Goal: Task Accomplishment & Management: Manage account settings

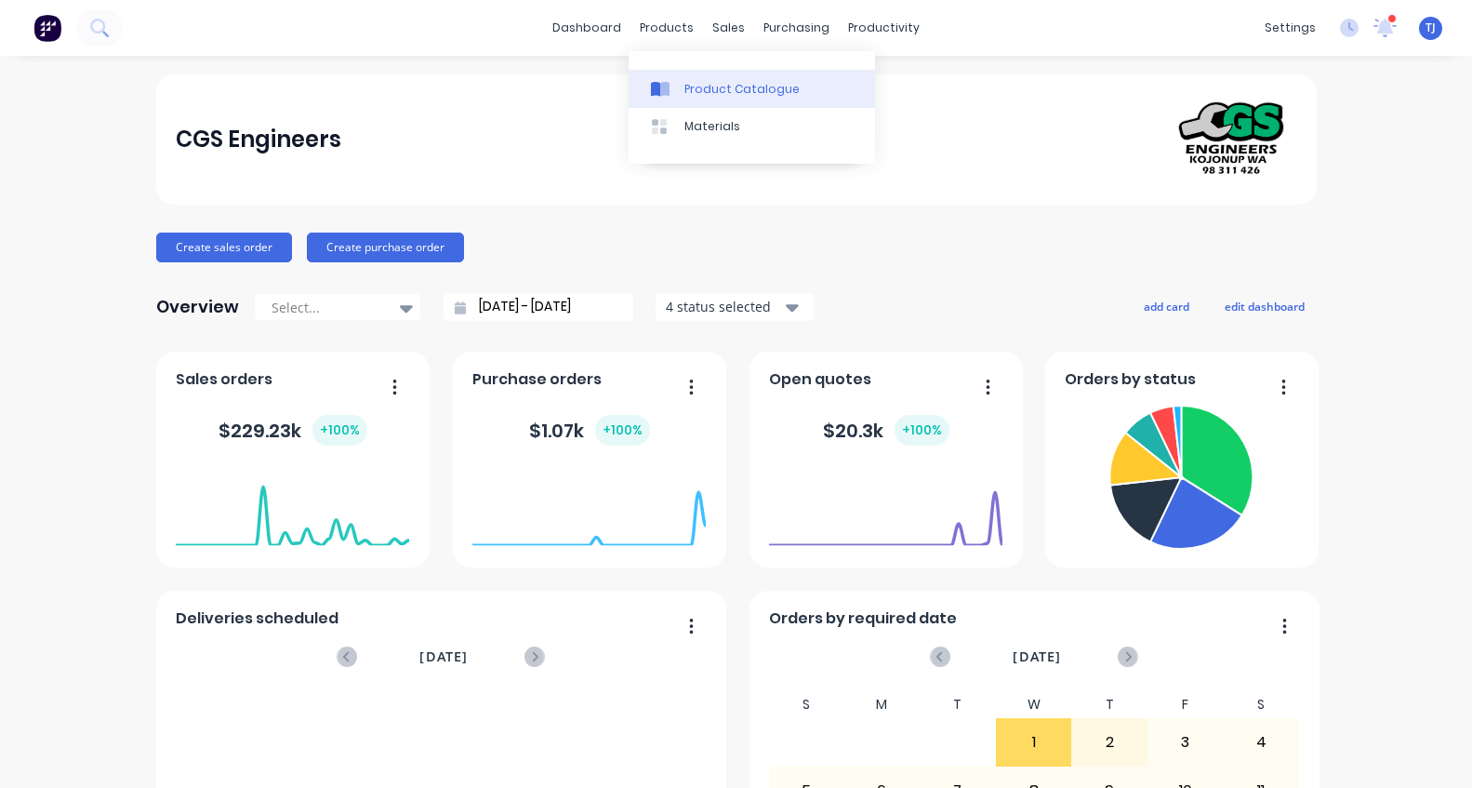
click at [701, 95] on div "Product Catalogue" at bounding box center [742, 89] width 115 height 17
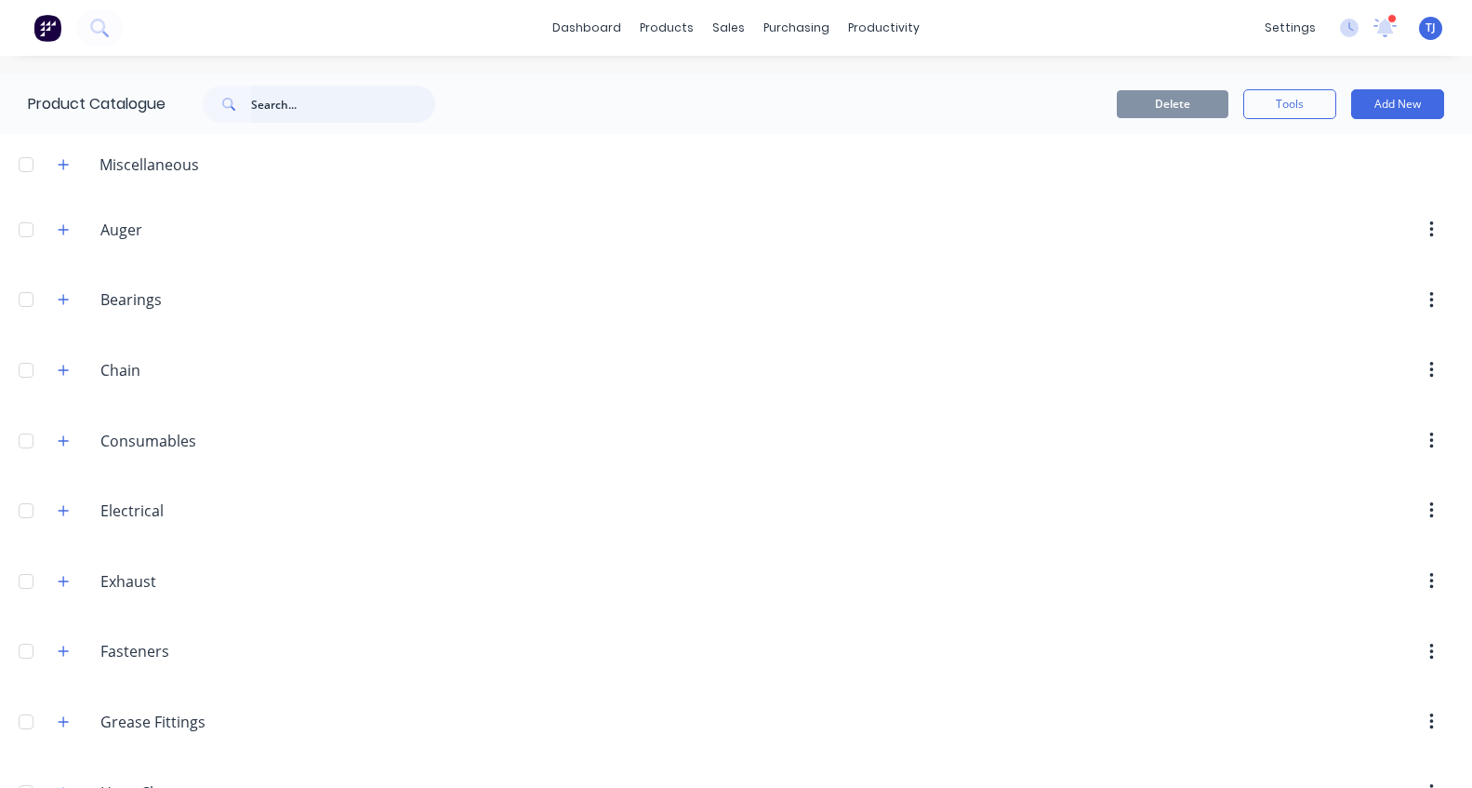
click at [291, 105] on input "text" at bounding box center [343, 104] width 184 height 37
click at [300, 107] on input "text" at bounding box center [343, 104] width 184 height 37
type input "012B"
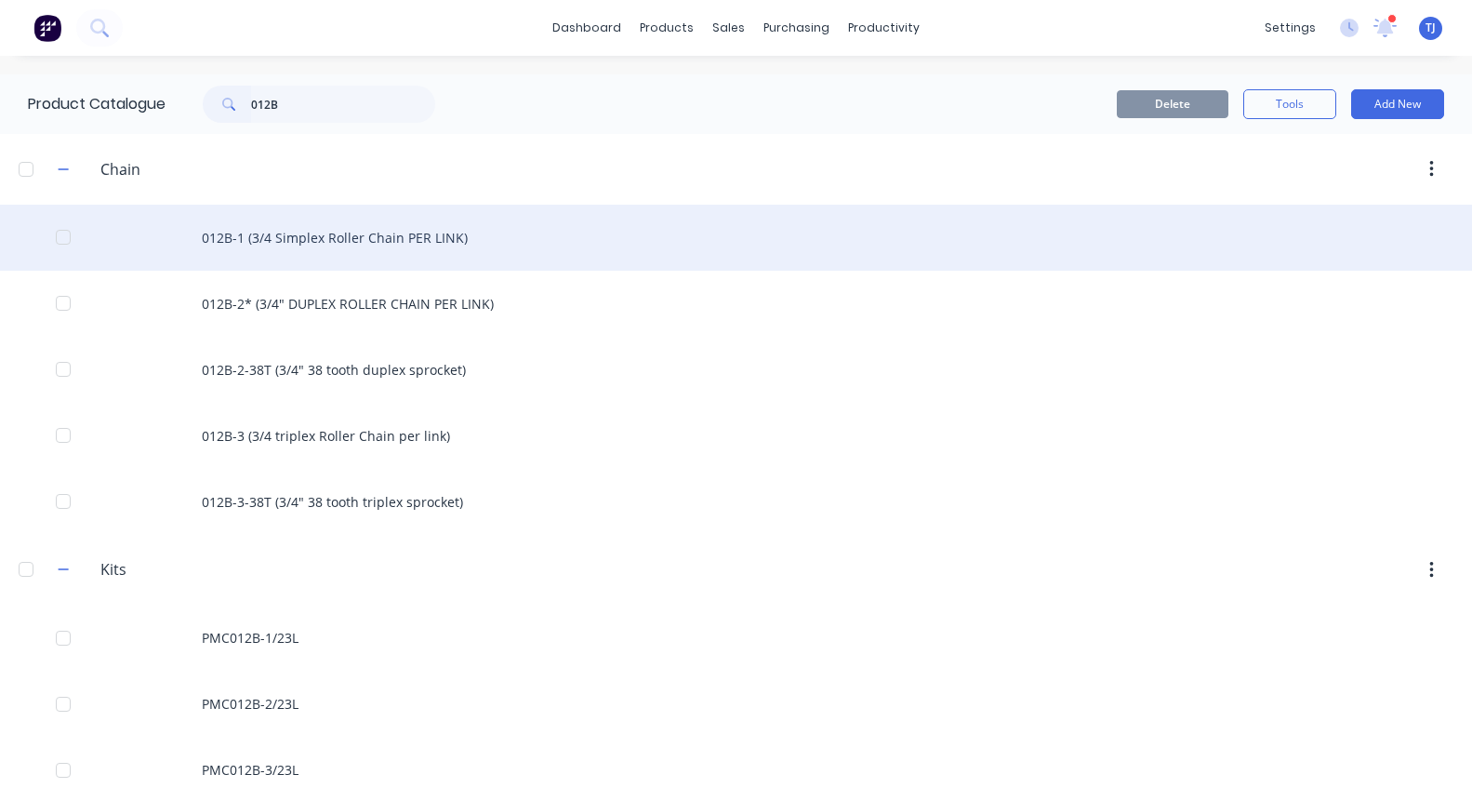
click at [321, 235] on div "012B-1 (3/4 Simplex Roller Chain PER LINK)" at bounding box center [736, 238] width 1472 height 66
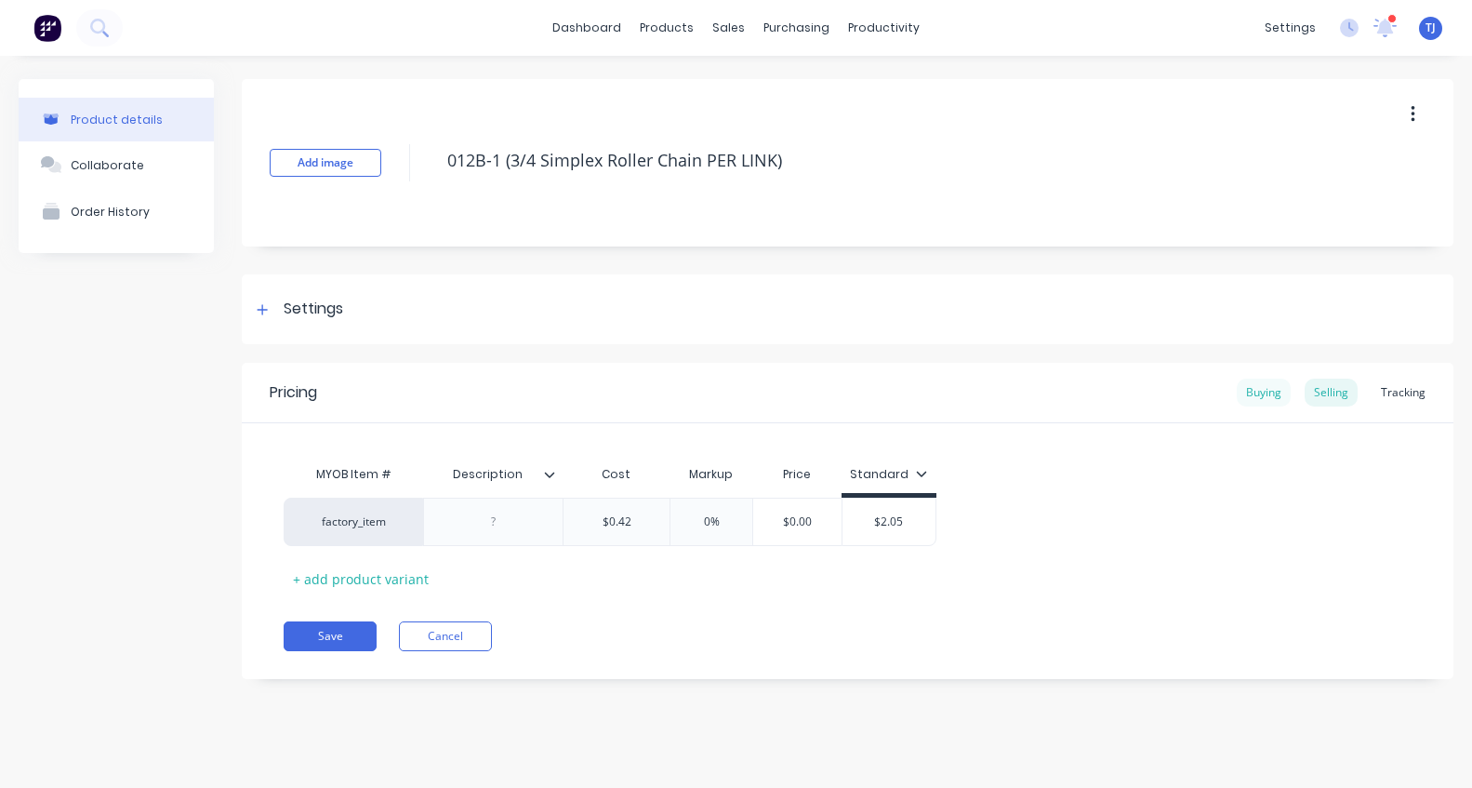
click at [1263, 389] on div "Buying" at bounding box center [1264, 393] width 54 height 28
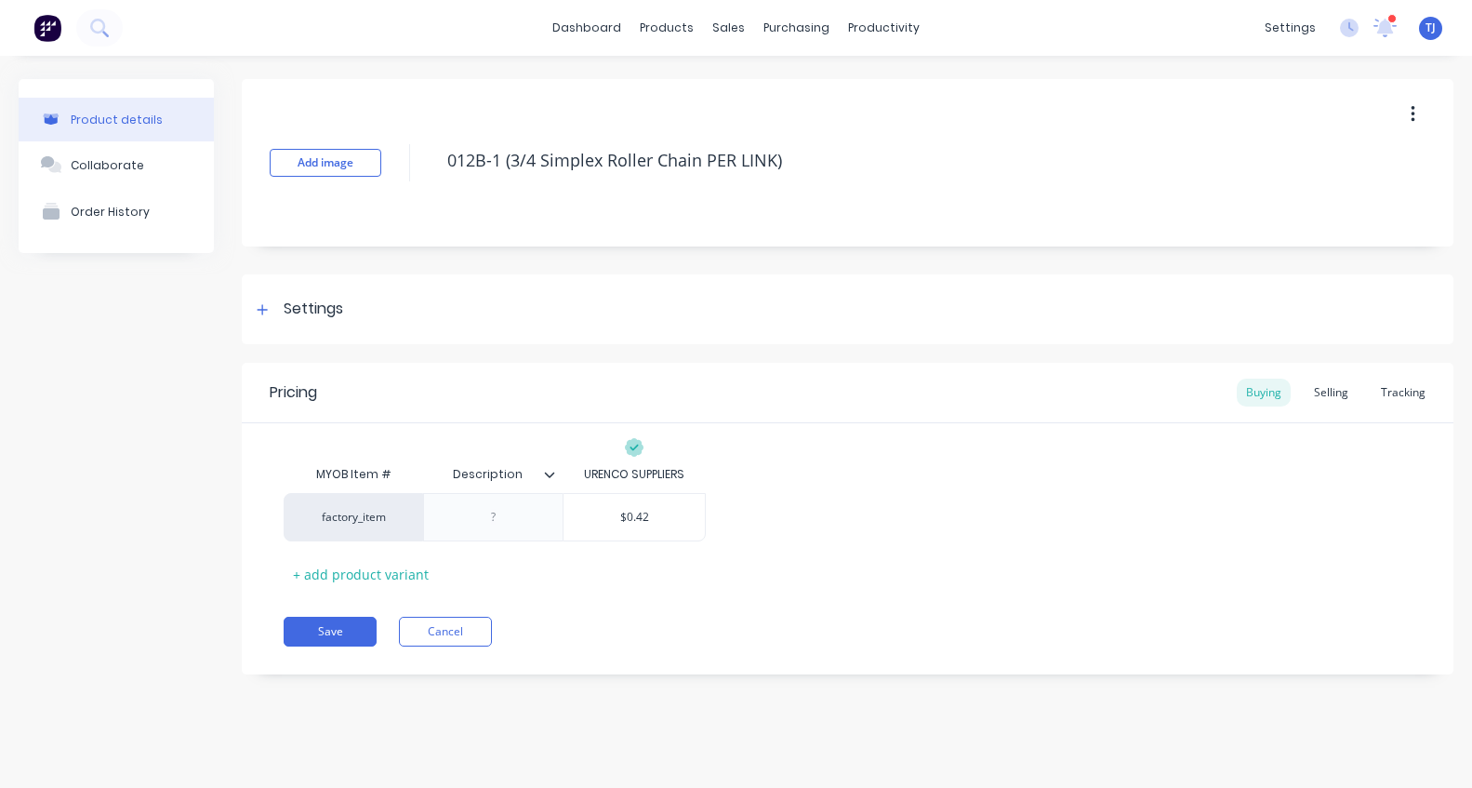
click at [550, 475] on icon at bounding box center [549, 474] width 11 height 11
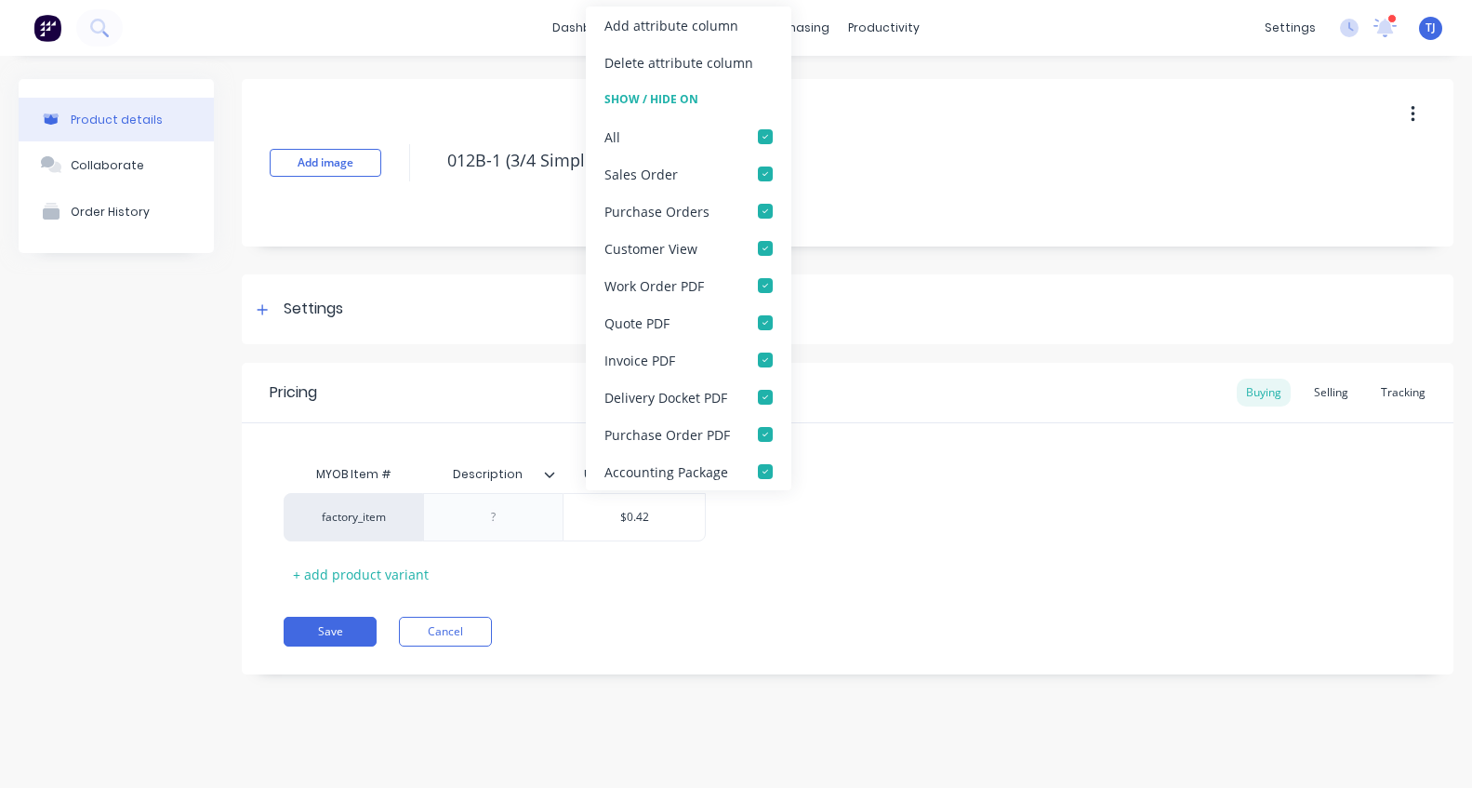
click at [550, 475] on icon at bounding box center [549, 474] width 11 height 11
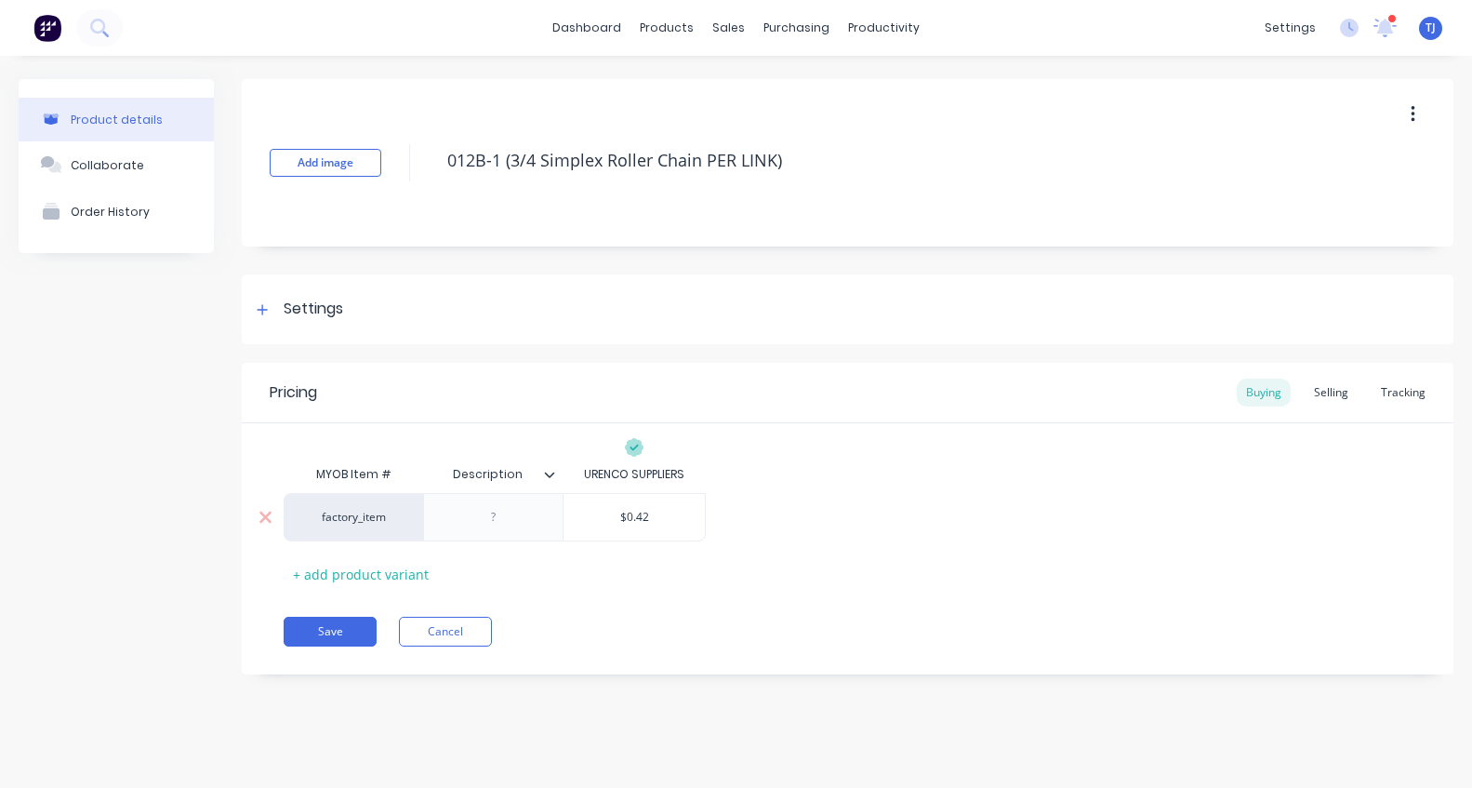
click at [540, 504] on div at bounding box center [493, 517] width 140 height 48
click at [350, 575] on div "+ add product variant" at bounding box center [361, 574] width 154 height 29
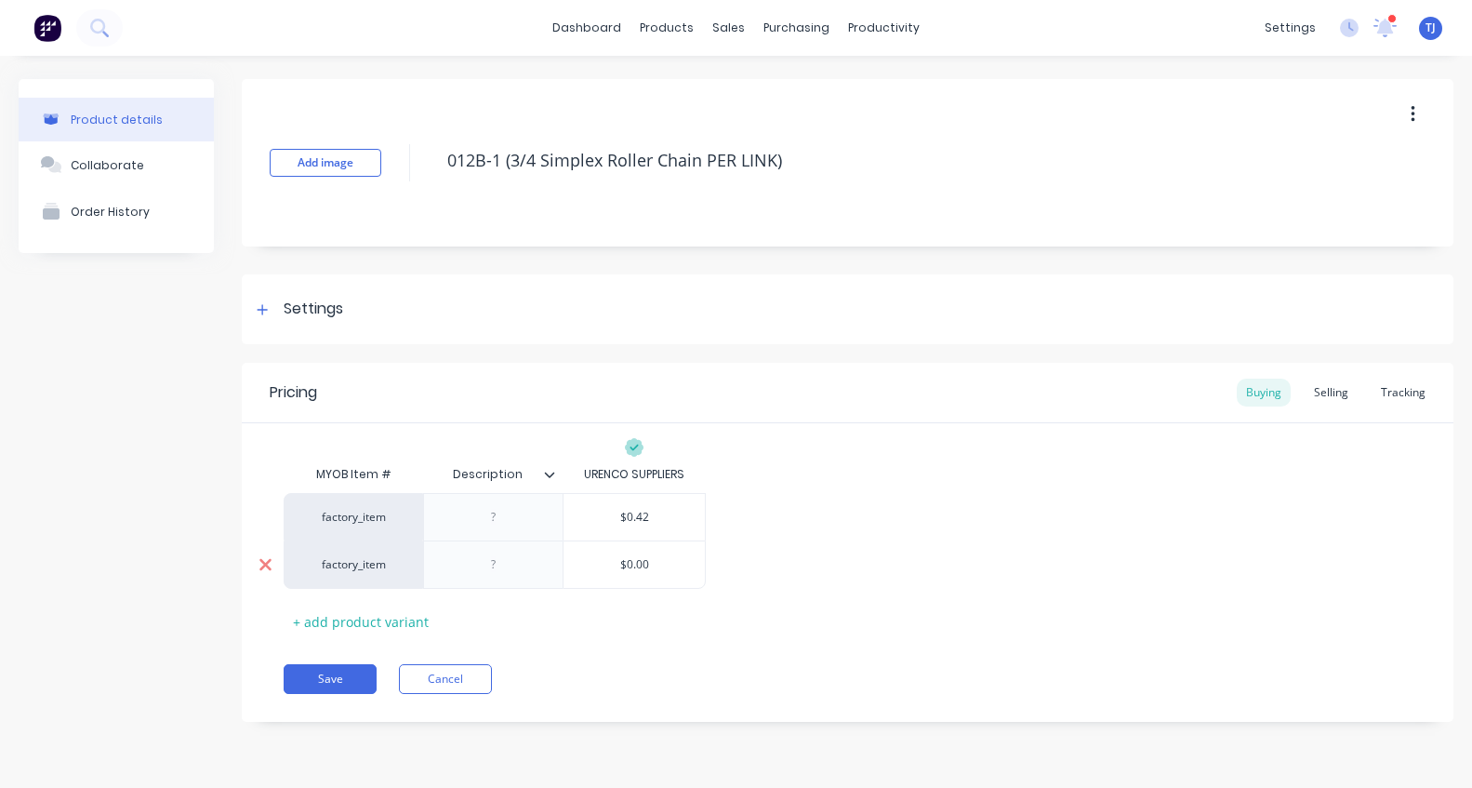
click at [264, 558] on icon at bounding box center [266, 564] width 14 height 19
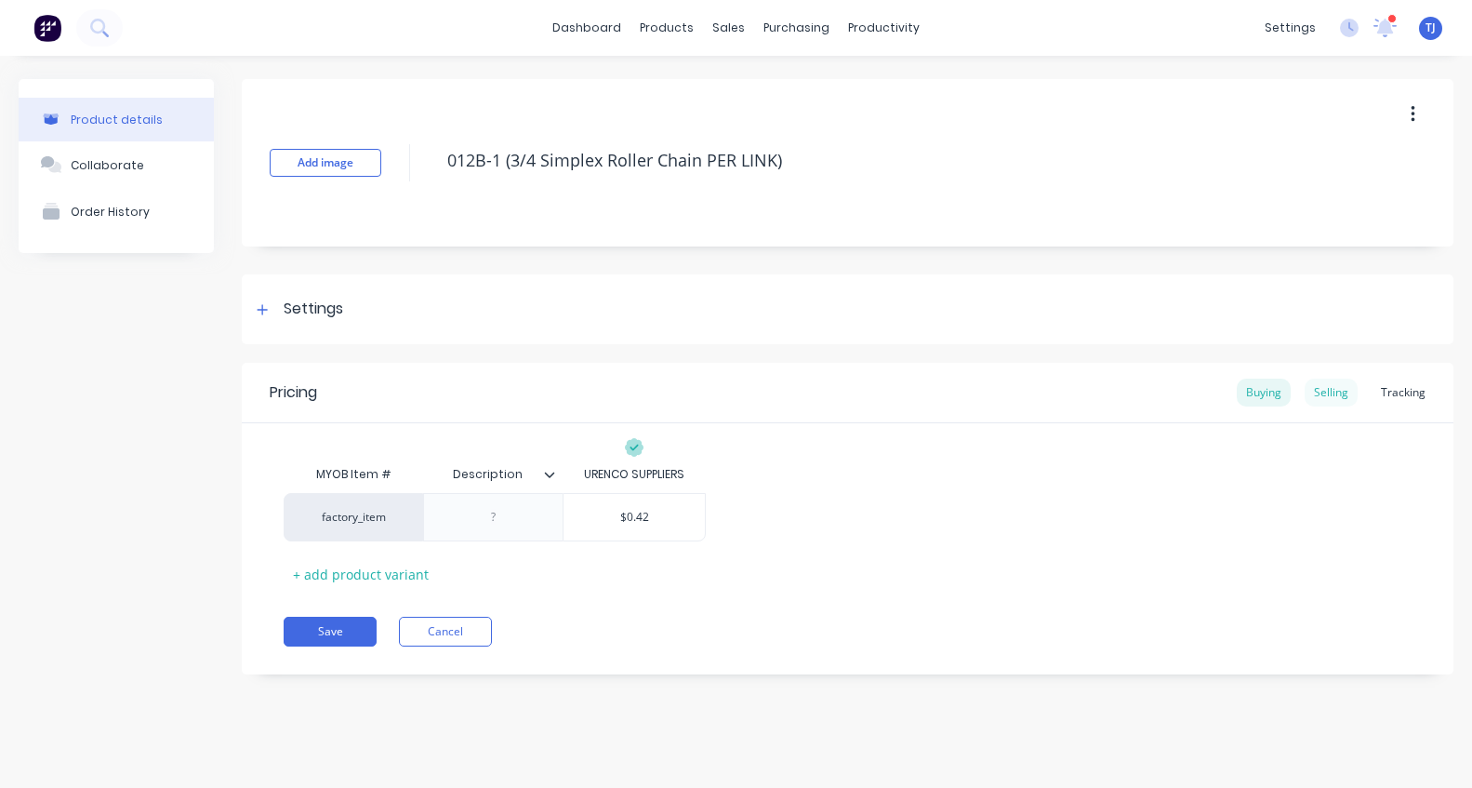
click at [1327, 395] on div "Selling" at bounding box center [1331, 393] width 53 height 28
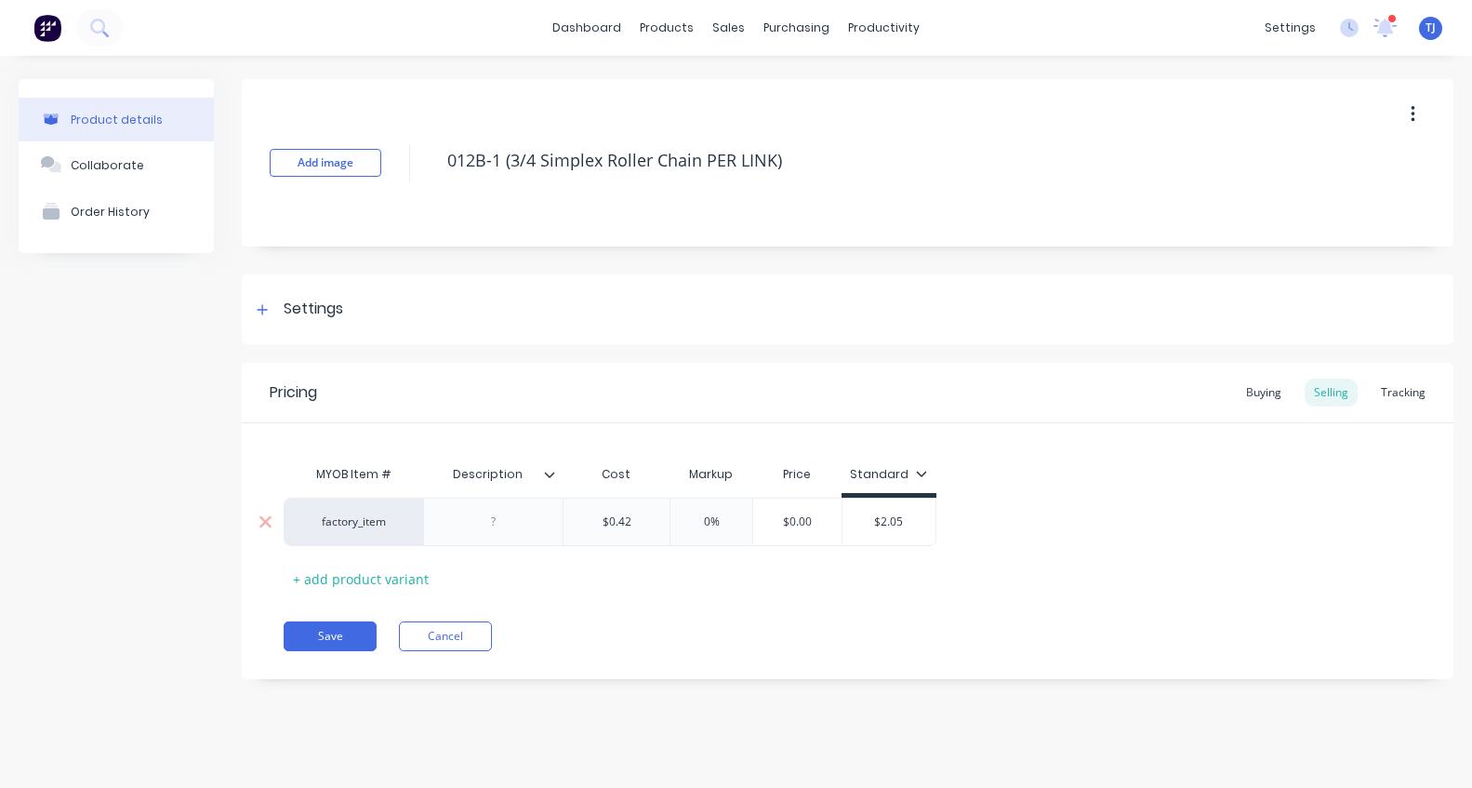
click at [499, 525] on div at bounding box center [493, 522] width 93 height 24
click at [1250, 394] on div "Buying" at bounding box center [1264, 393] width 54 height 28
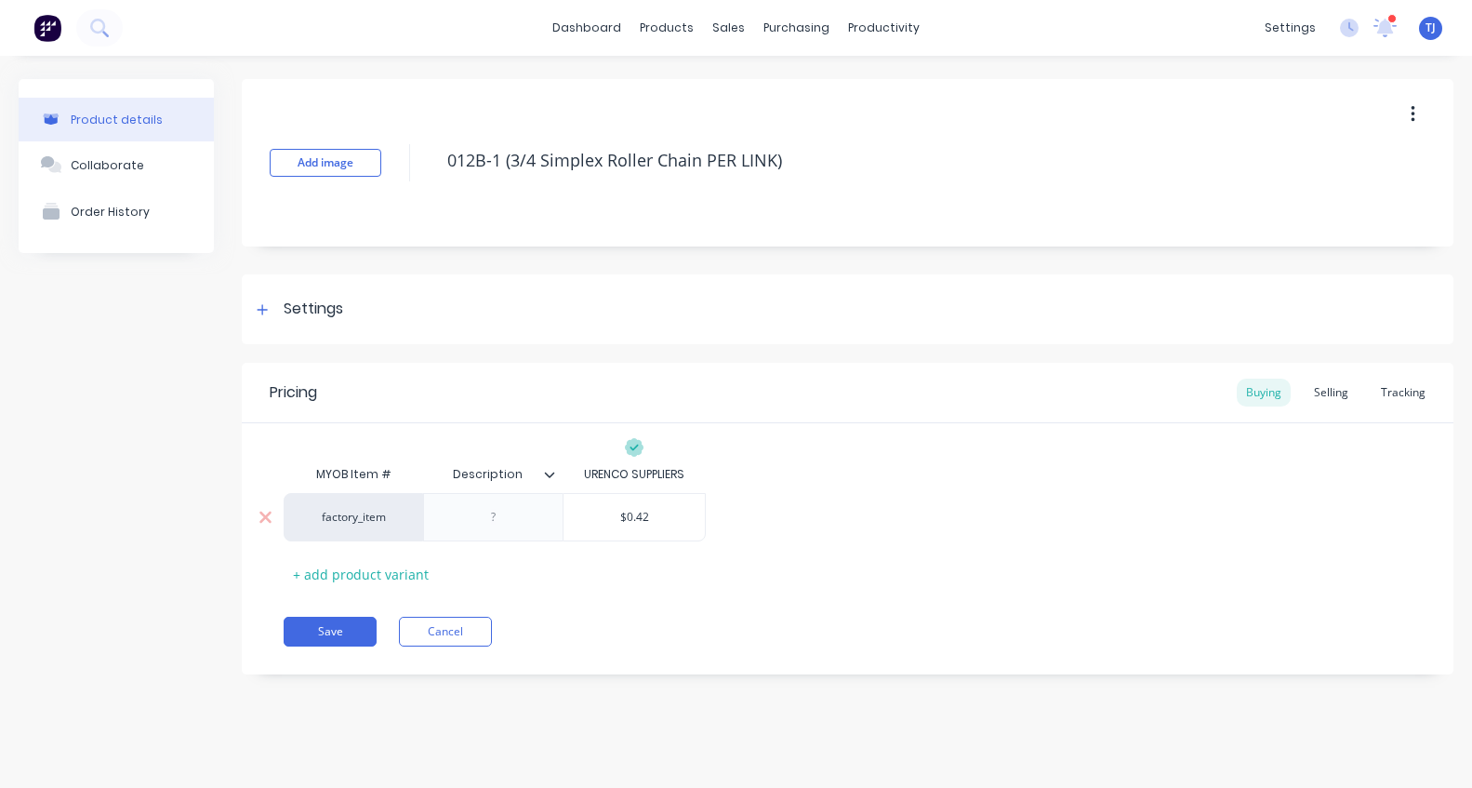
click at [512, 517] on div at bounding box center [493, 517] width 93 height 24
click at [1403, 382] on div "Tracking" at bounding box center [1403, 393] width 63 height 28
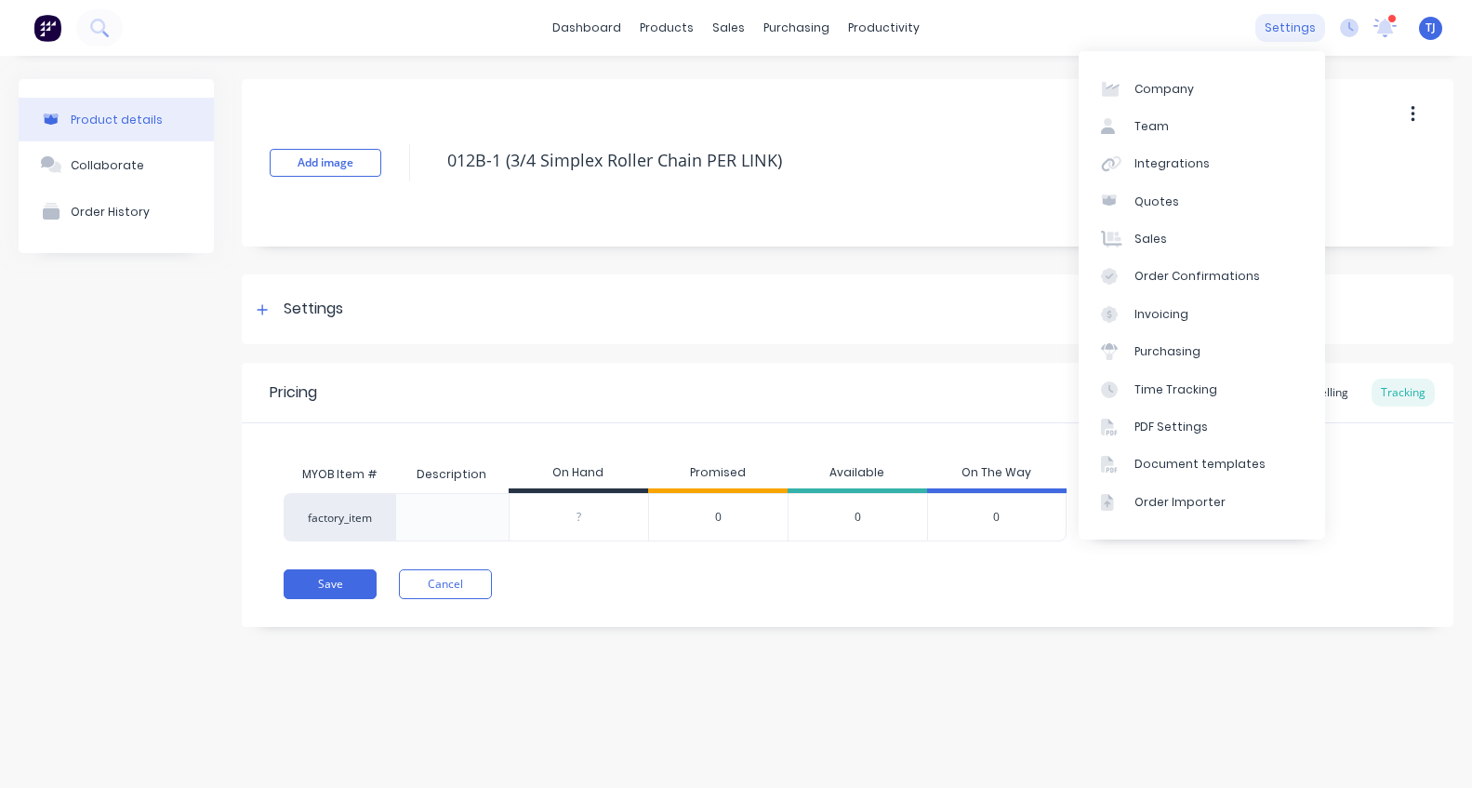
click at [1309, 25] on div "settings" at bounding box center [1291, 28] width 70 height 28
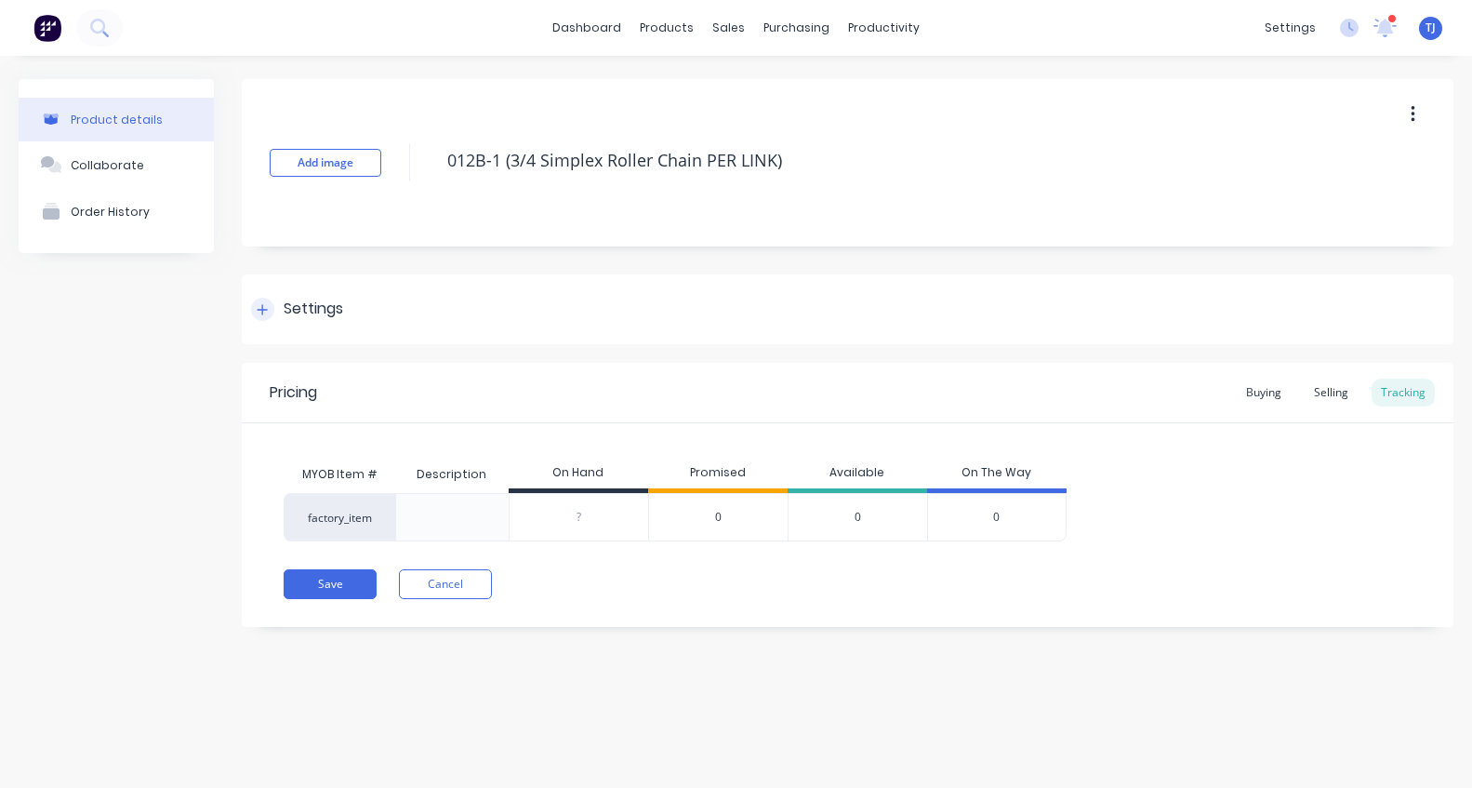
click at [314, 307] on div "Settings" at bounding box center [314, 309] width 60 height 23
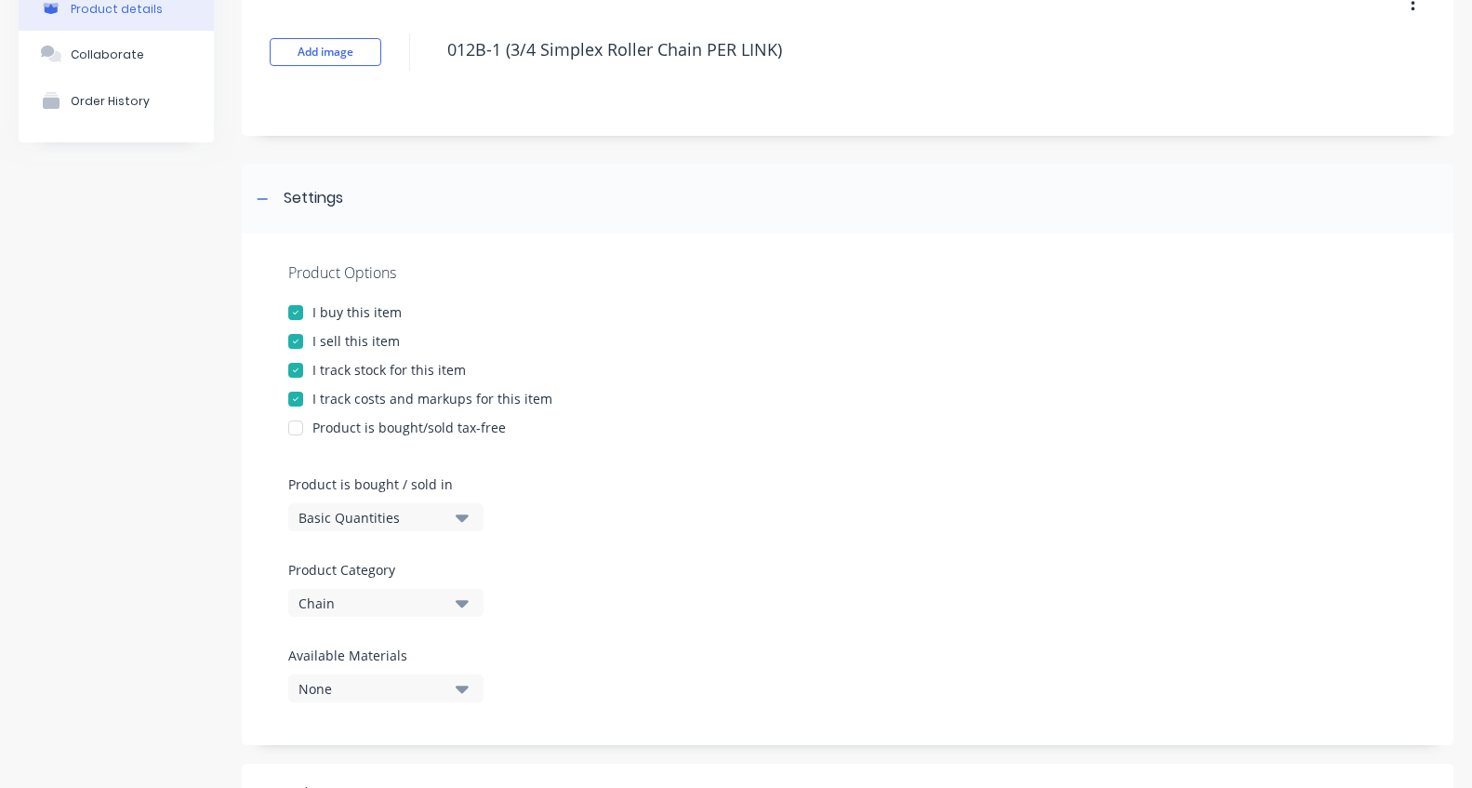
scroll to position [155, 0]
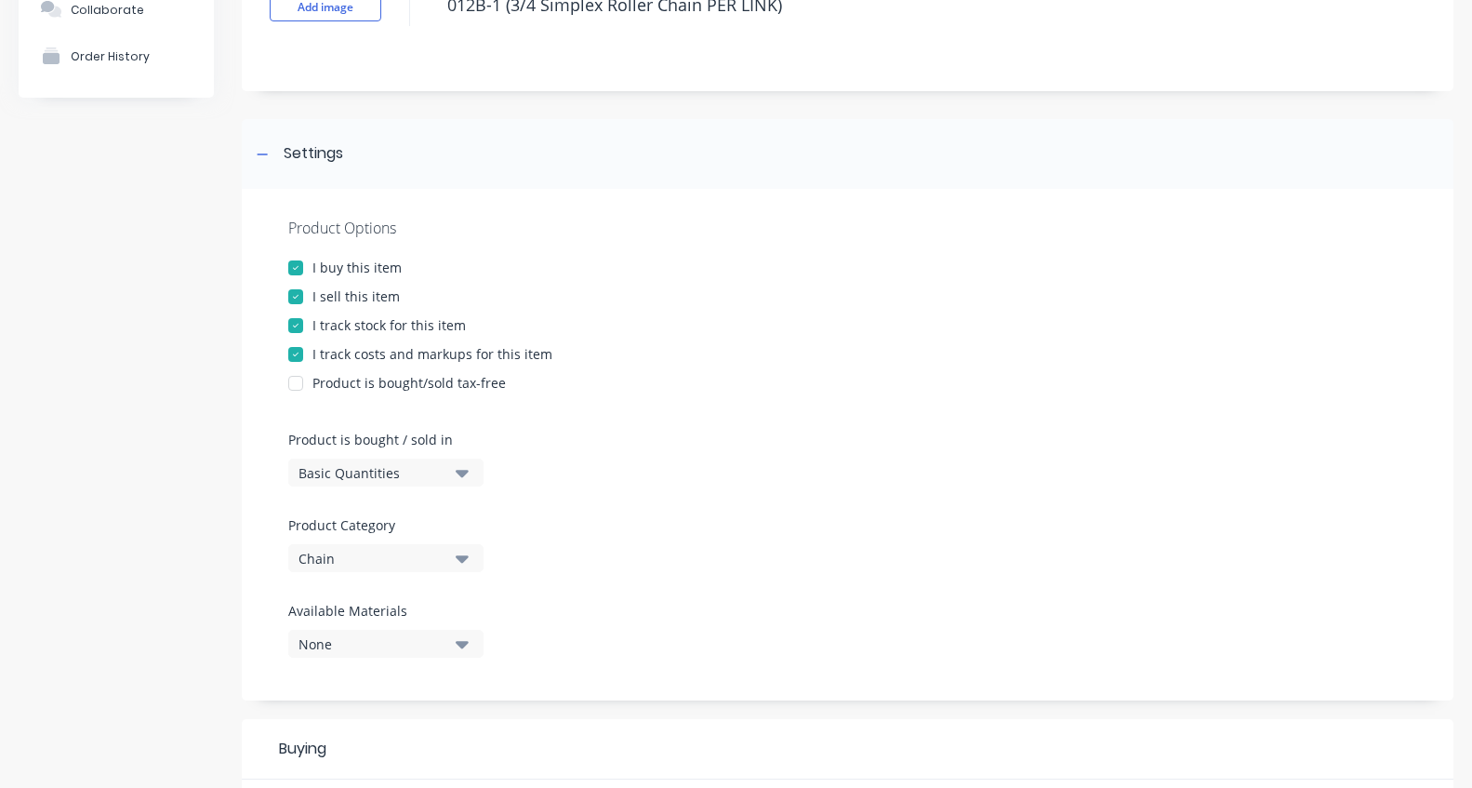
click at [470, 474] on button "Basic Quantities" at bounding box center [385, 473] width 195 height 28
click at [747, 393] on div "Product Options I buy this item I sell this item I track stock for this item I …" at bounding box center [848, 445] width 1212 height 512
click at [455, 474] on button "Basic Quantities" at bounding box center [385, 473] width 195 height 28
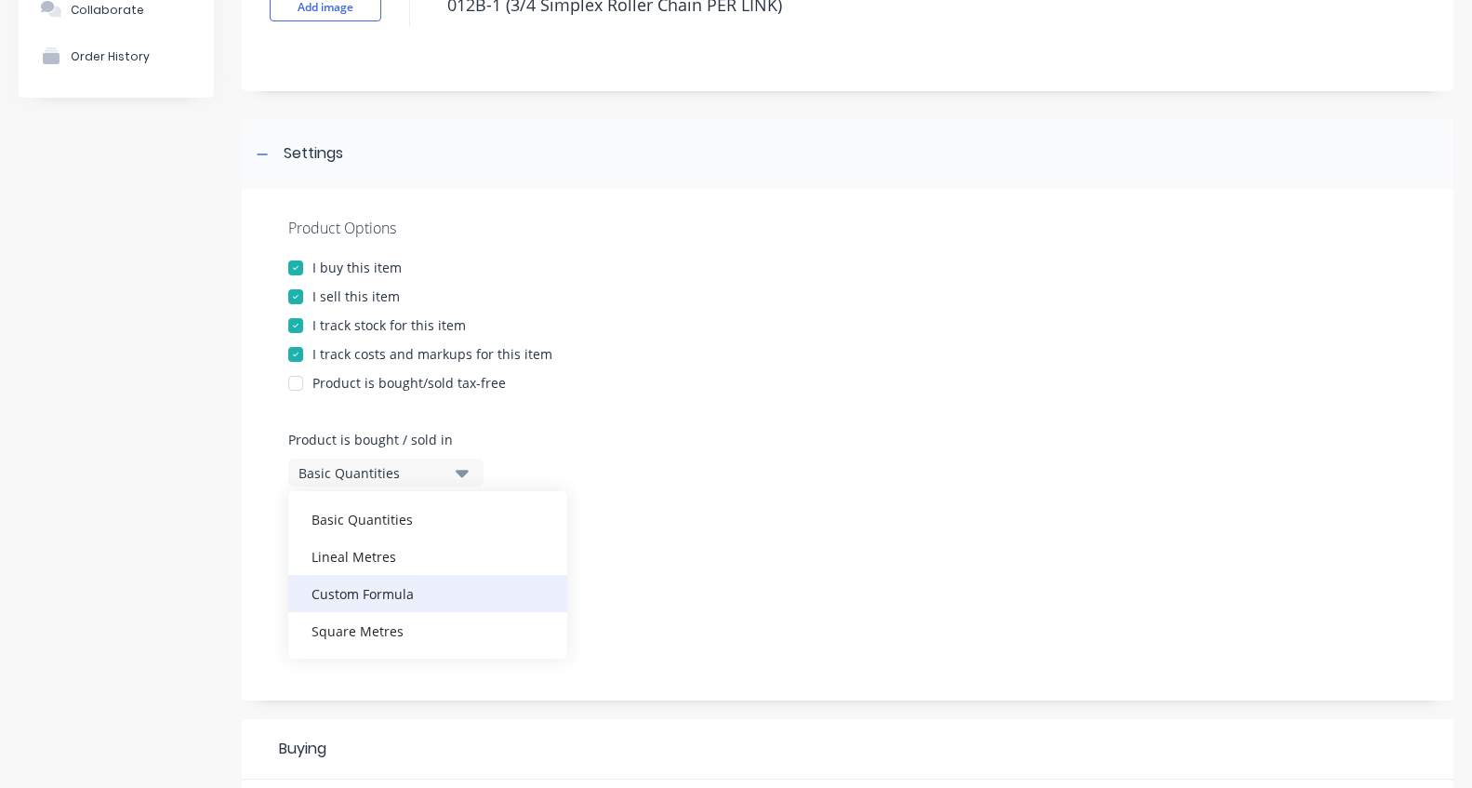
click at [423, 597] on div "Custom Formula" at bounding box center [427, 593] width 279 height 37
type textarea "x"
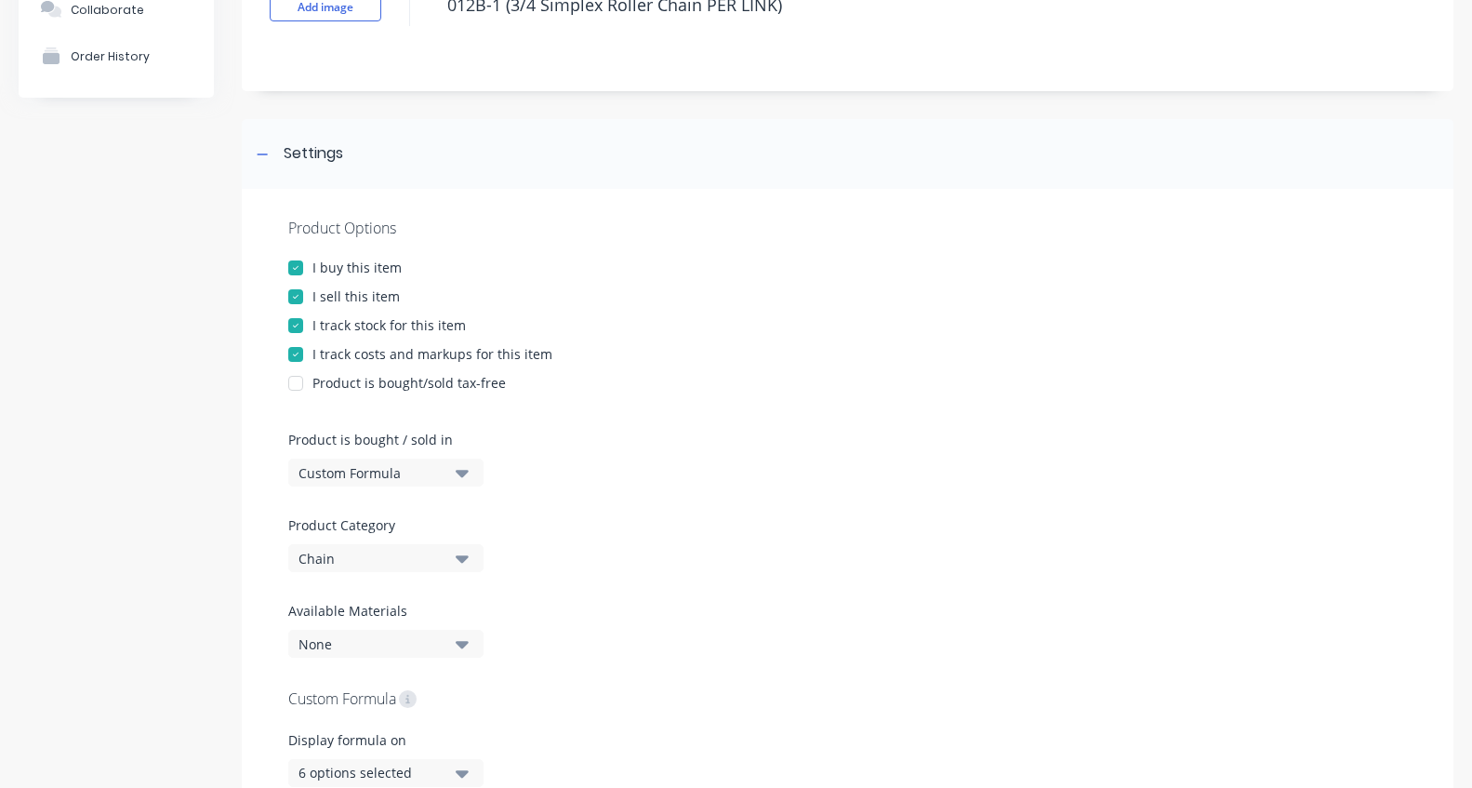
scroll to position [310, 0]
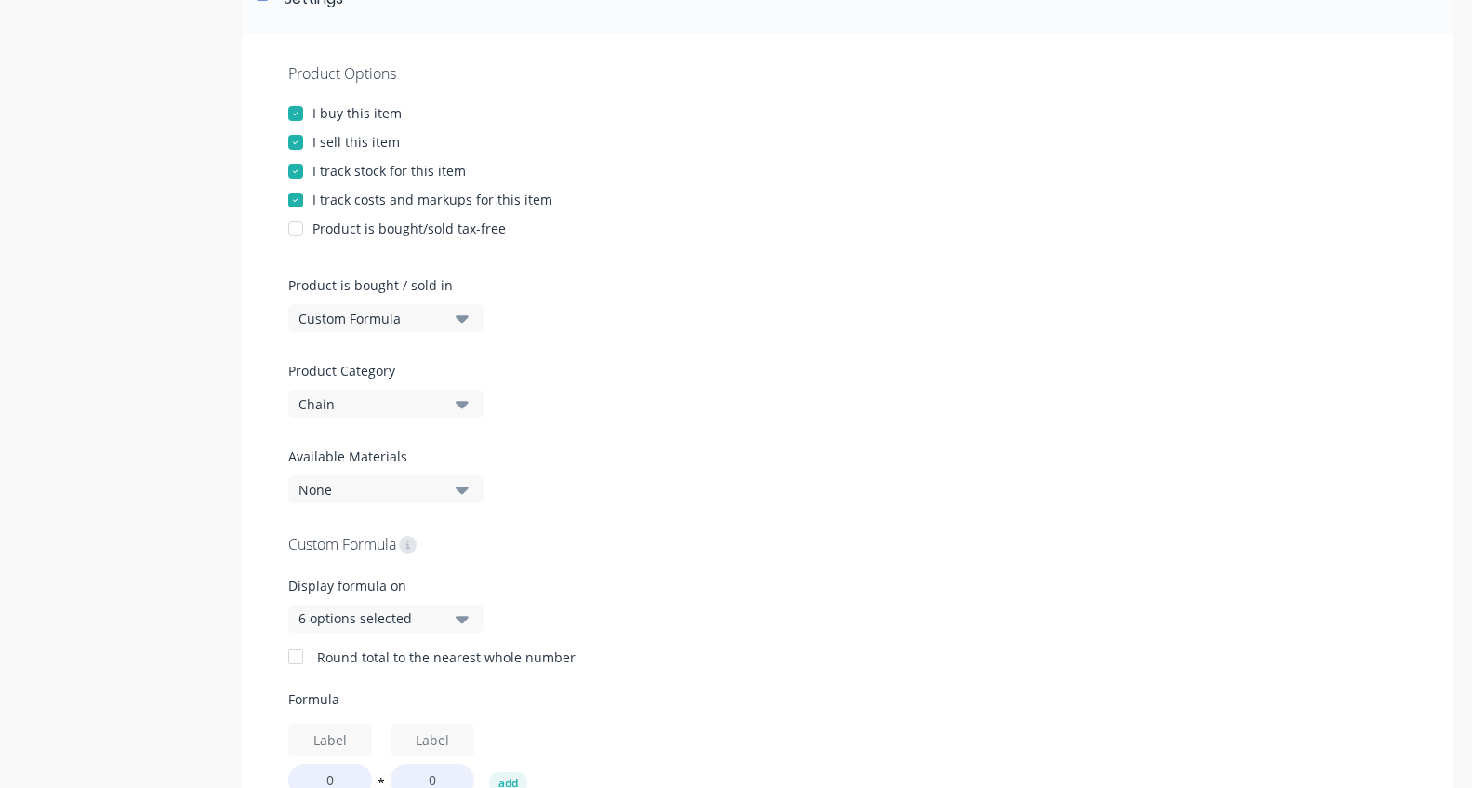
click at [466, 483] on icon "button" at bounding box center [462, 489] width 13 height 20
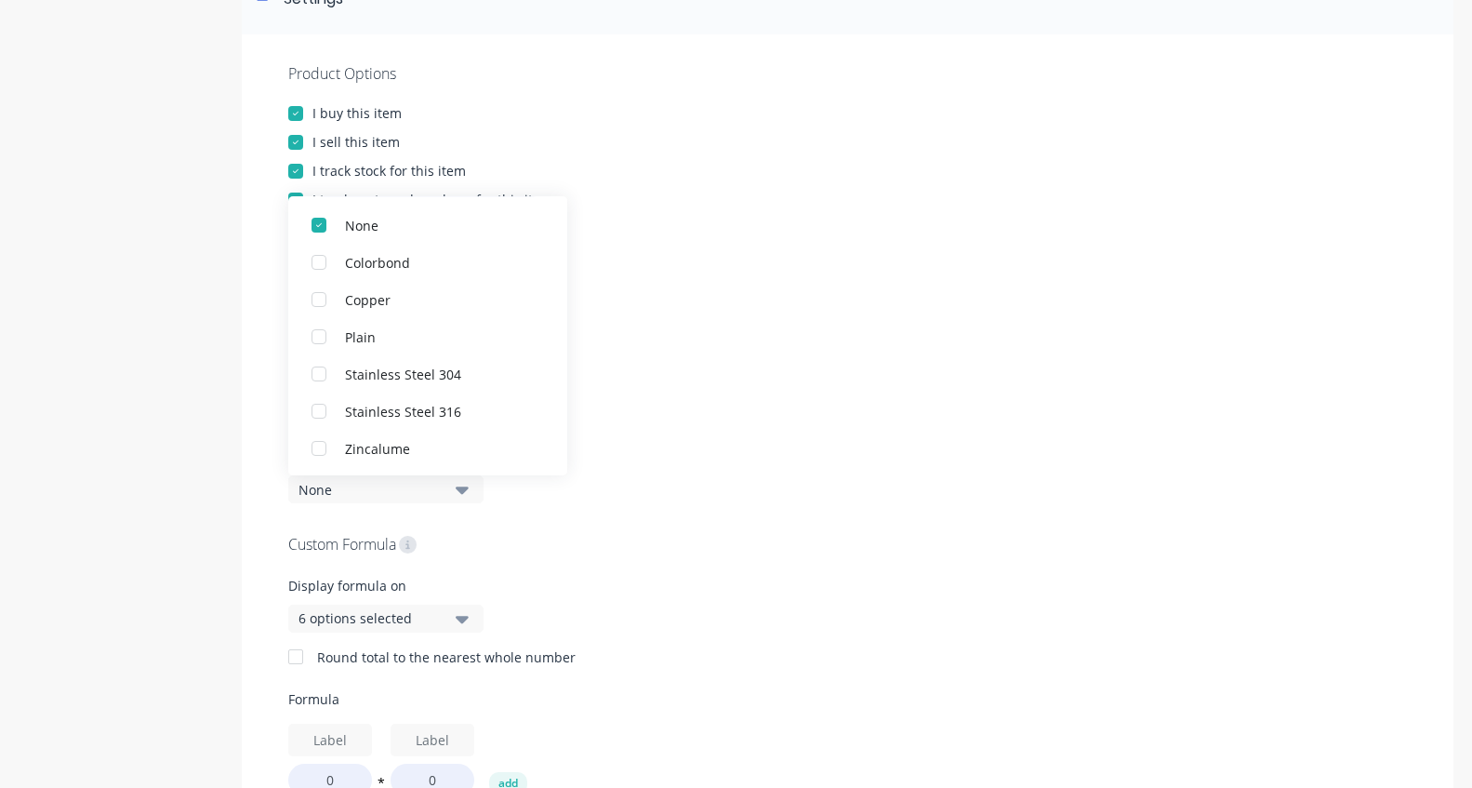
scroll to position [56, 0]
click at [702, 353] on div at bounding box center [847, 354] width 1119 height 14
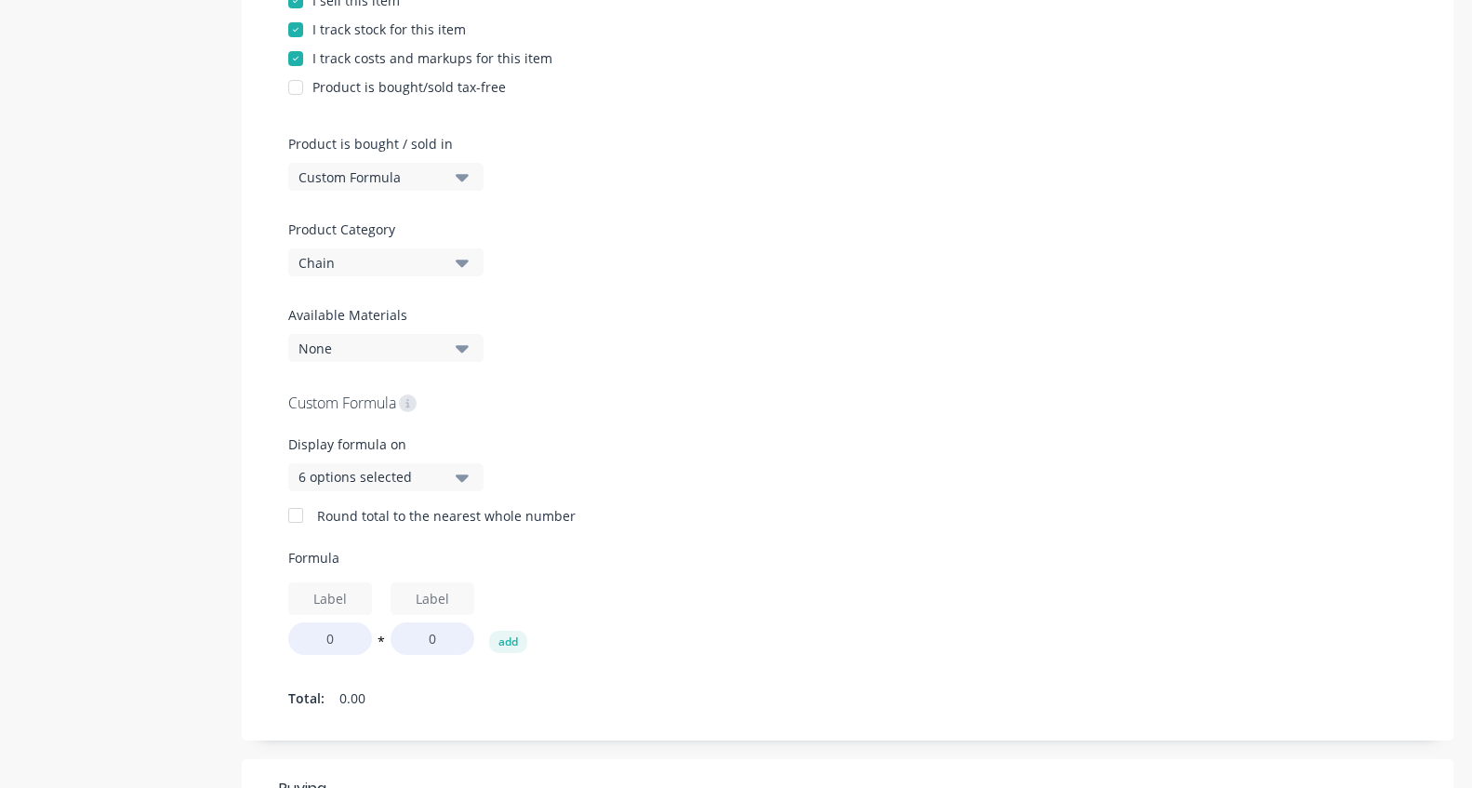
scroll to position [620, 0]
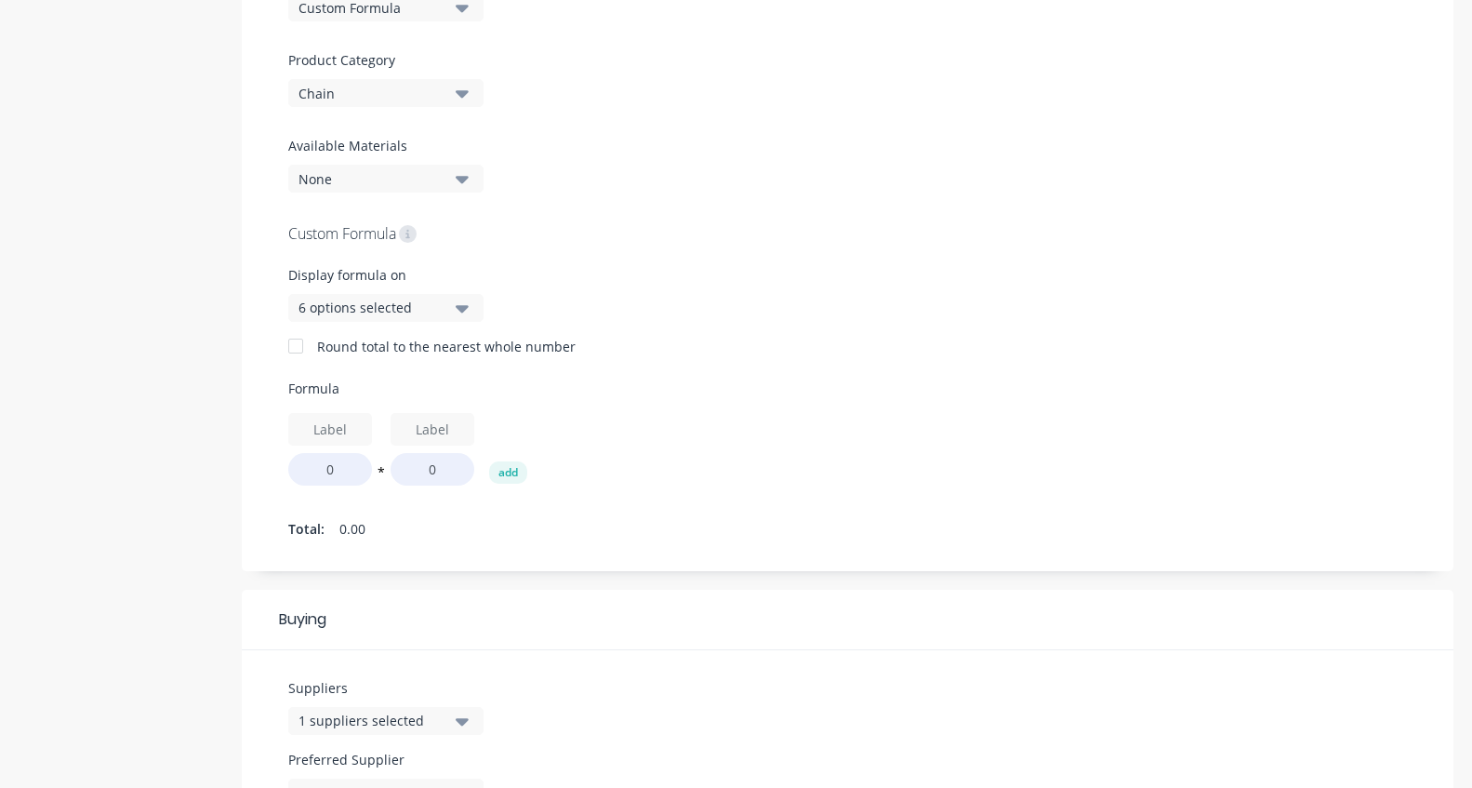
click at [461, 304] on icon "button" at bounding box center [462, 308] width 13 height 20
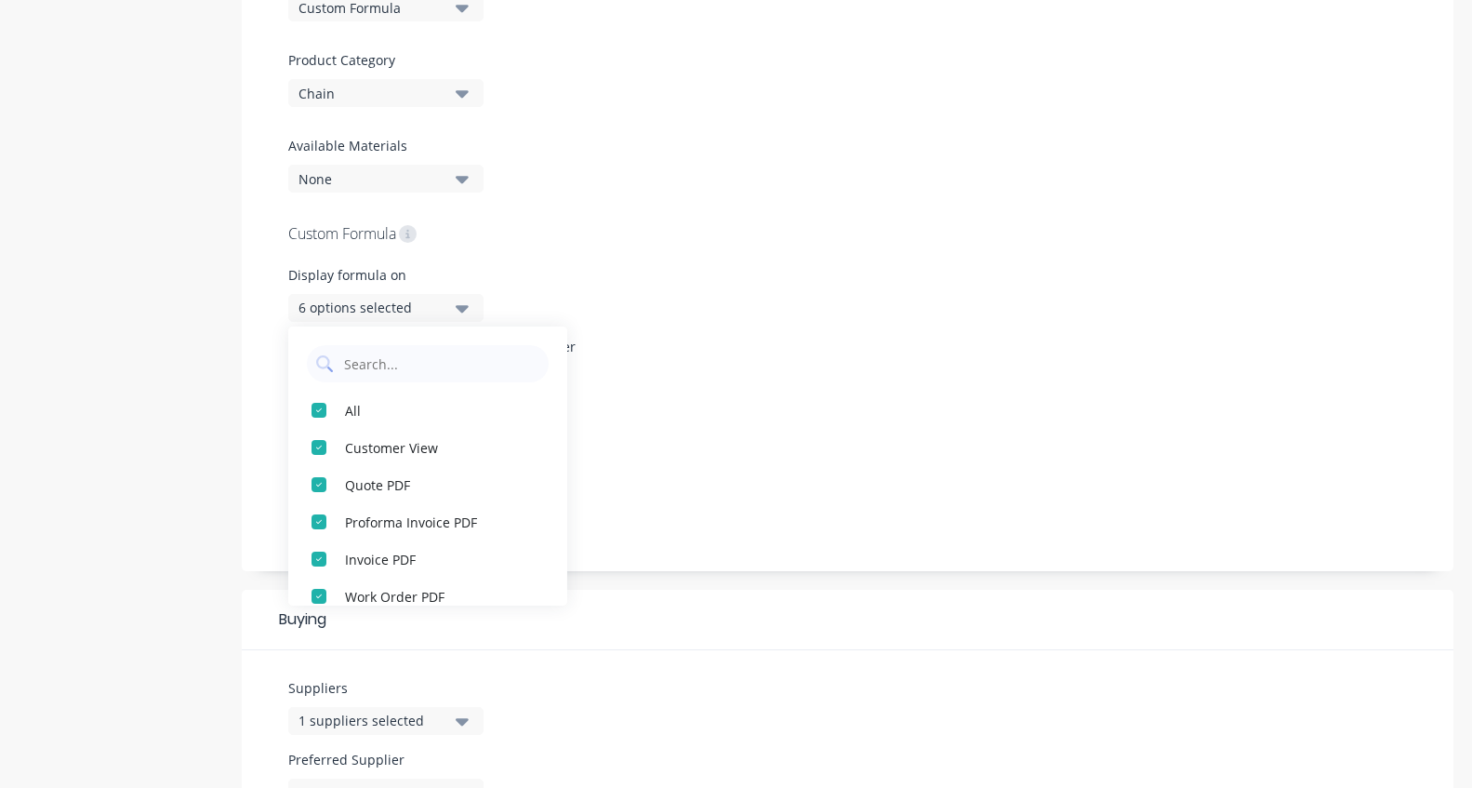
click at [706, 169] on div "Product Options I buy this item I sell this item I track stock for this item I …" at bounding box center [848, 147] width 1212 height 847
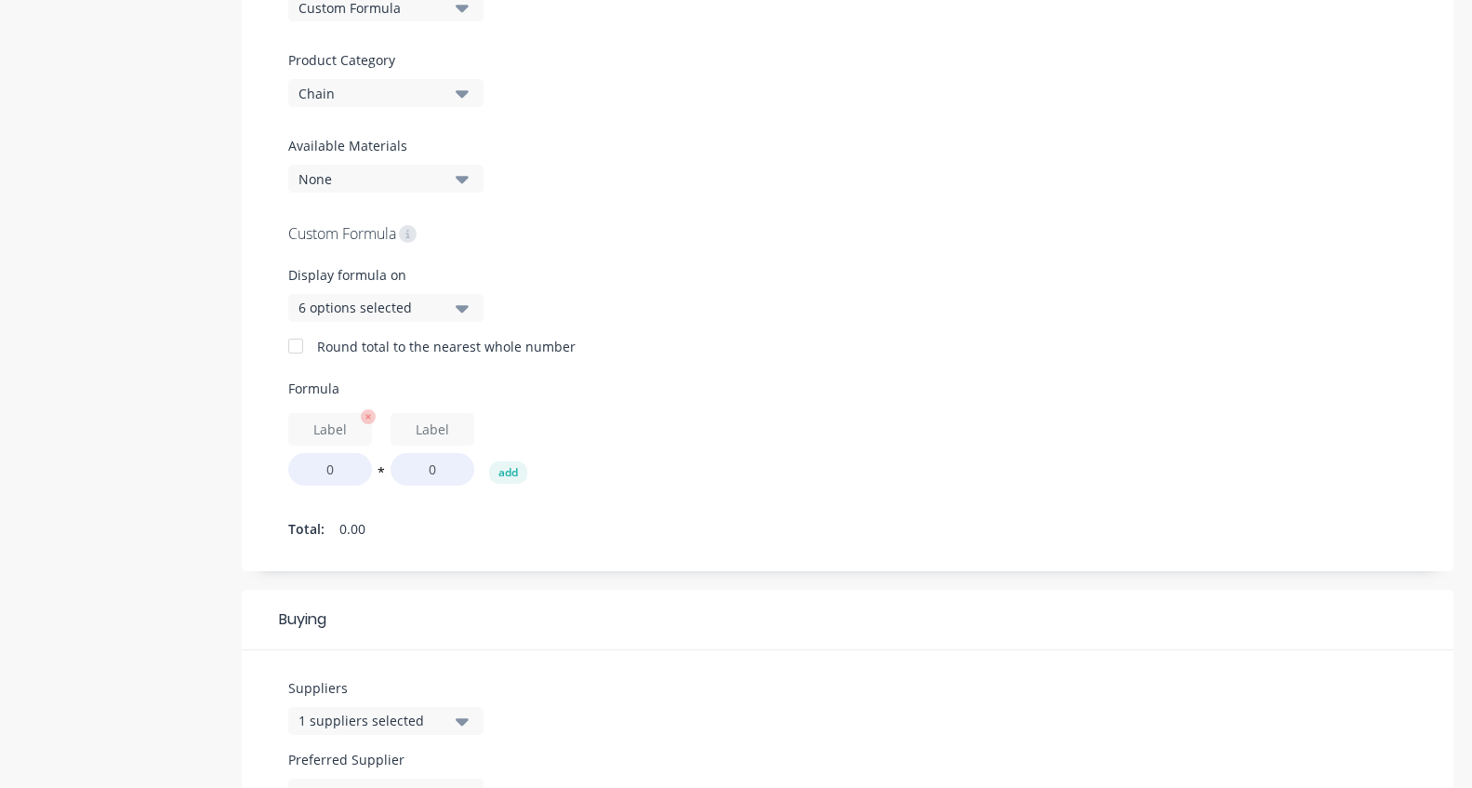
click at [313, 426] on input "text" at bounding box center [330, 429] width 84 height 33
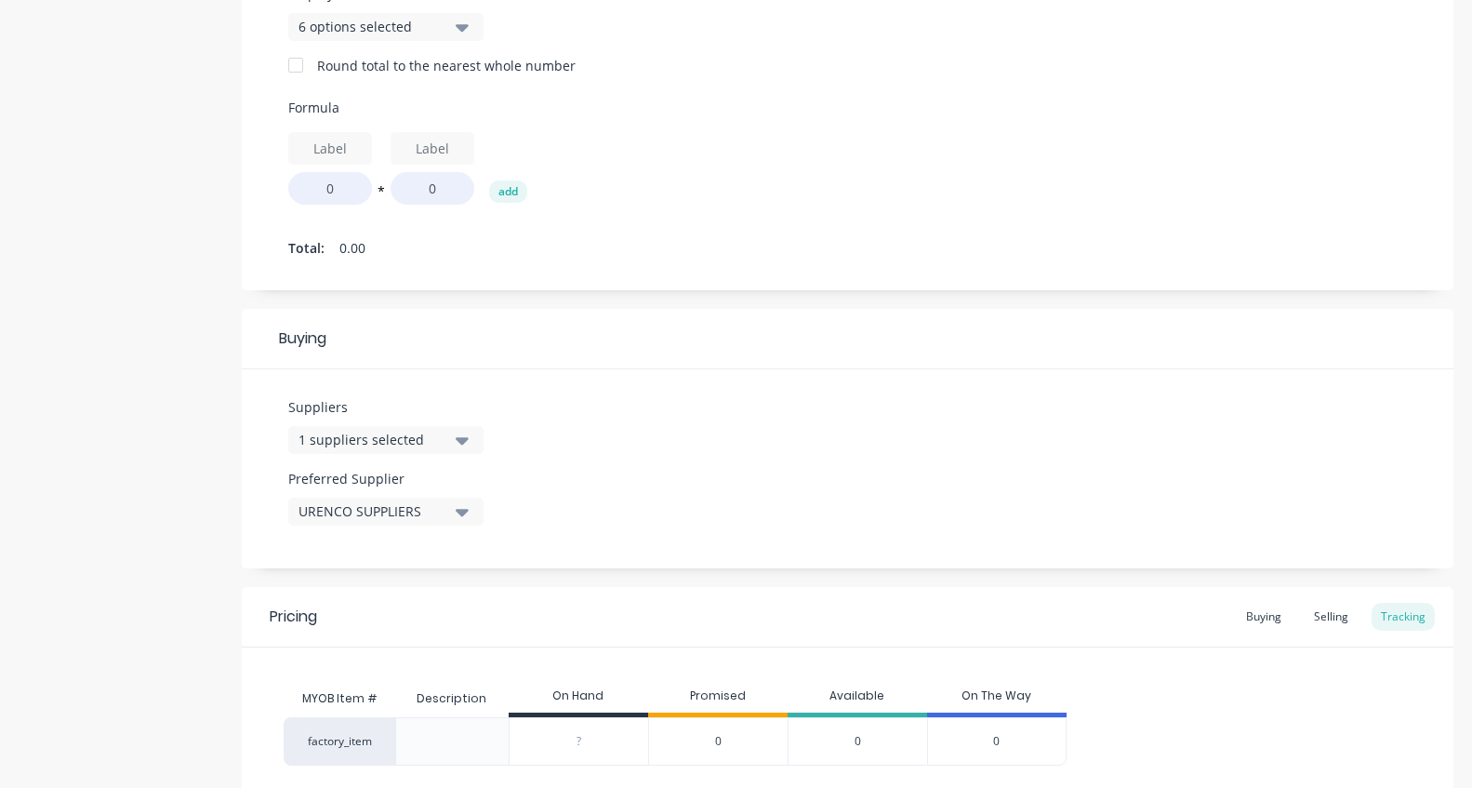
scroll to position [1016, 0]
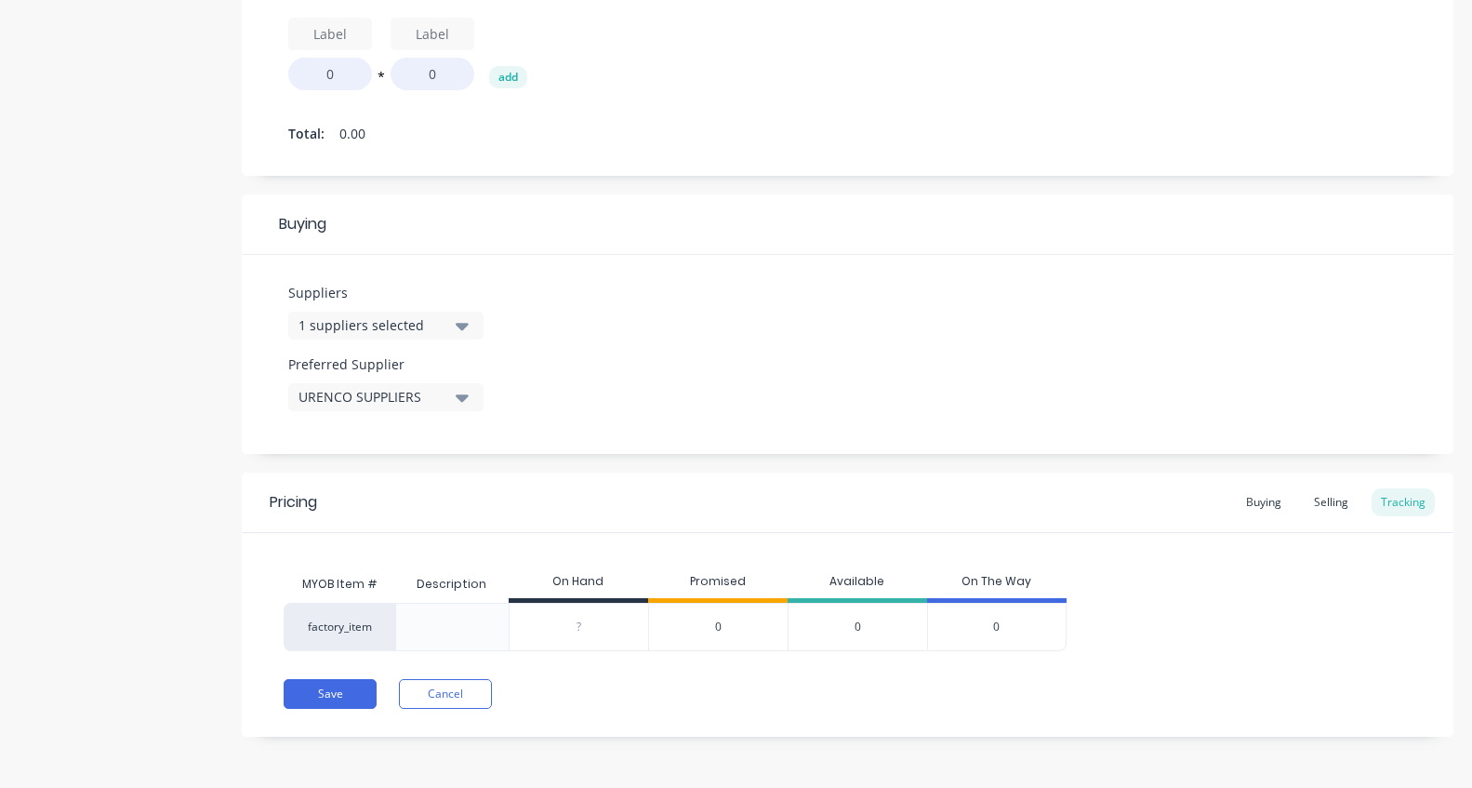
click at [462, 394] on icon "button" at bounding box center [462, 397] width 13 height 20
click at [409, 455] on Supplier "text" at bounding box center [440, 452] width 197 height 37
click at [783, 298] on div "Suppliers 1 suppliers selected Preferred Supplier URENCO SUPPLIERS URENCO SUPPL…" at bounding box center [848, 354] width 1212 height 199
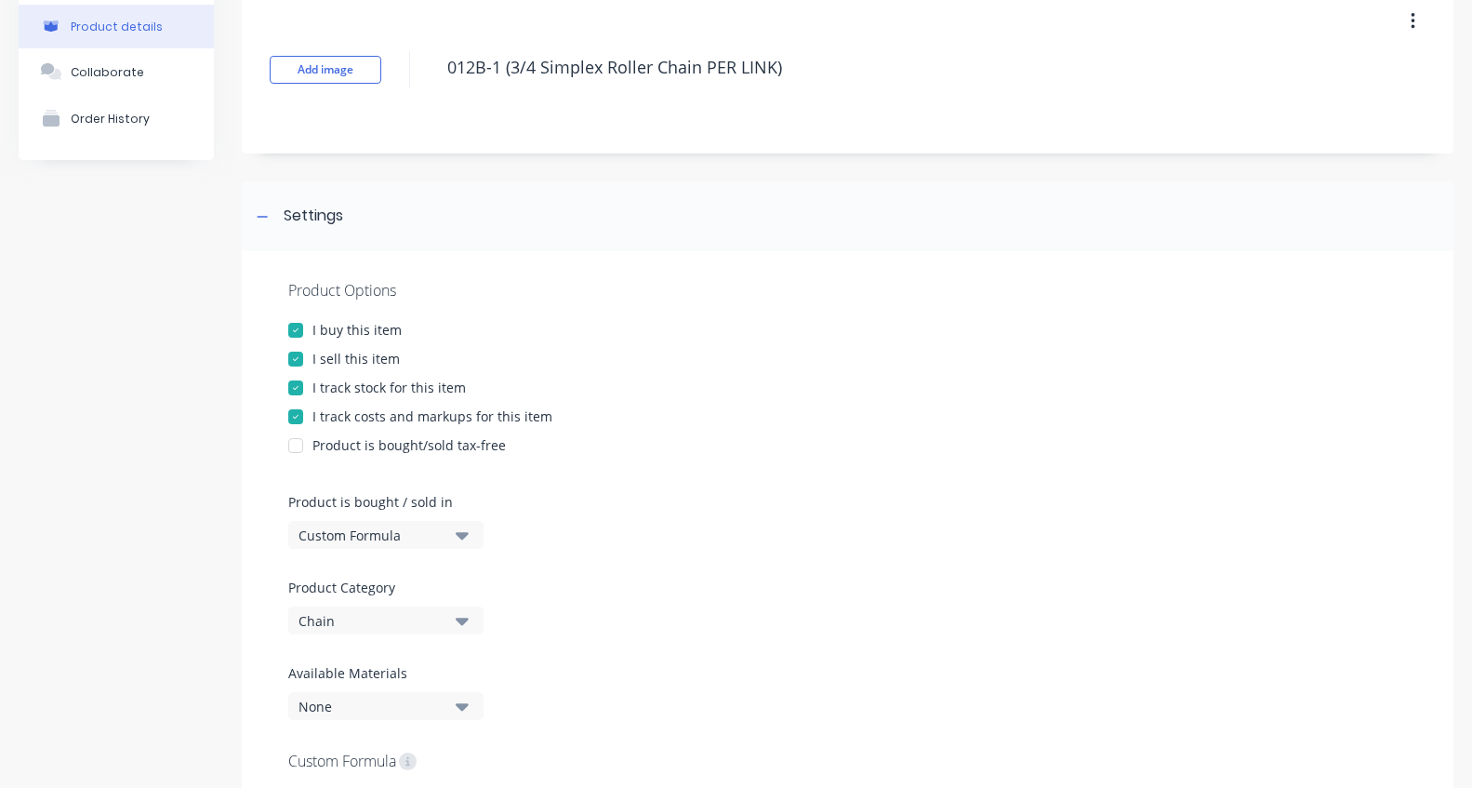
scroll to position [0, 0]
